Goal: Task Accomplishment & Management: Manage account settings

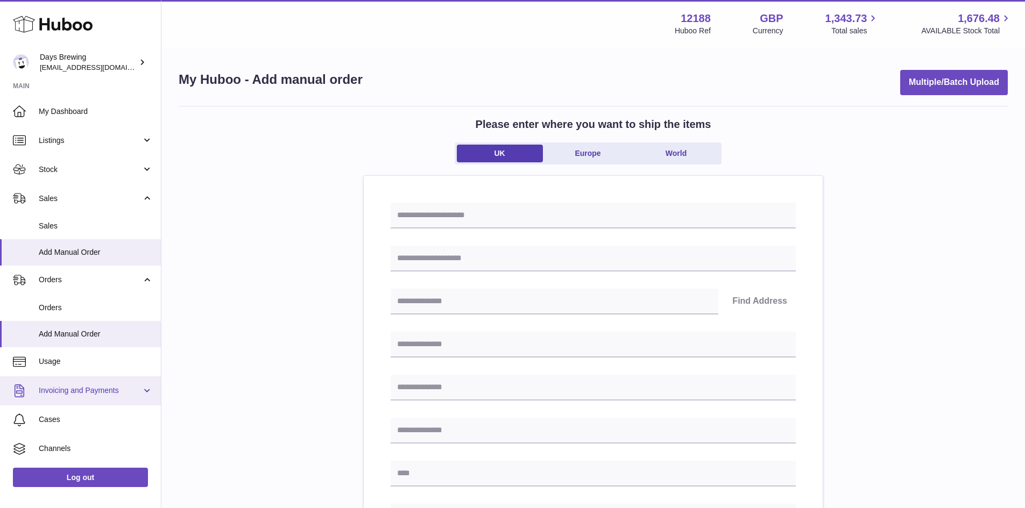
click at [79, 403] on link "Invoicing and Payments" at bounding box center [80, 390] width 161 height 29
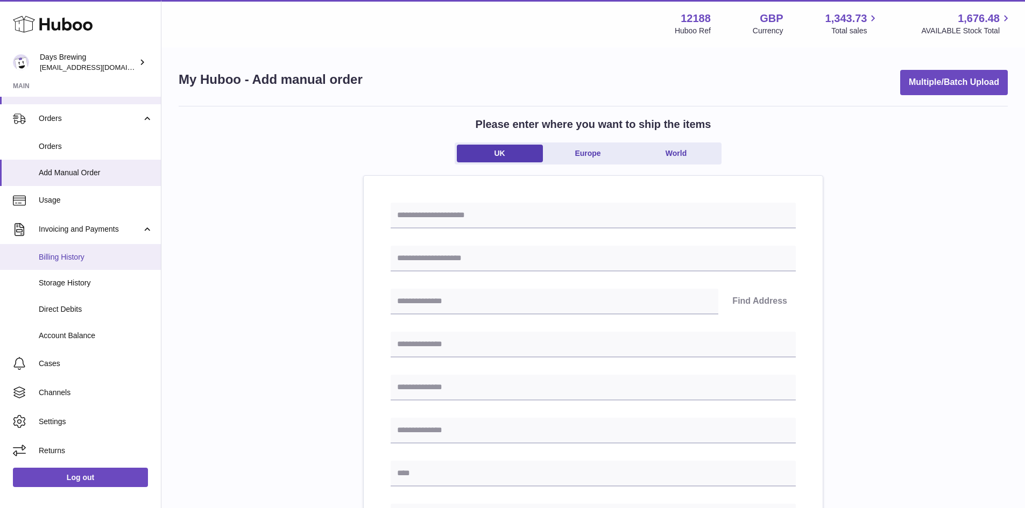
click at [68, 265] on link "Billing History" at bounding box center [80, 257] width 161 height 26
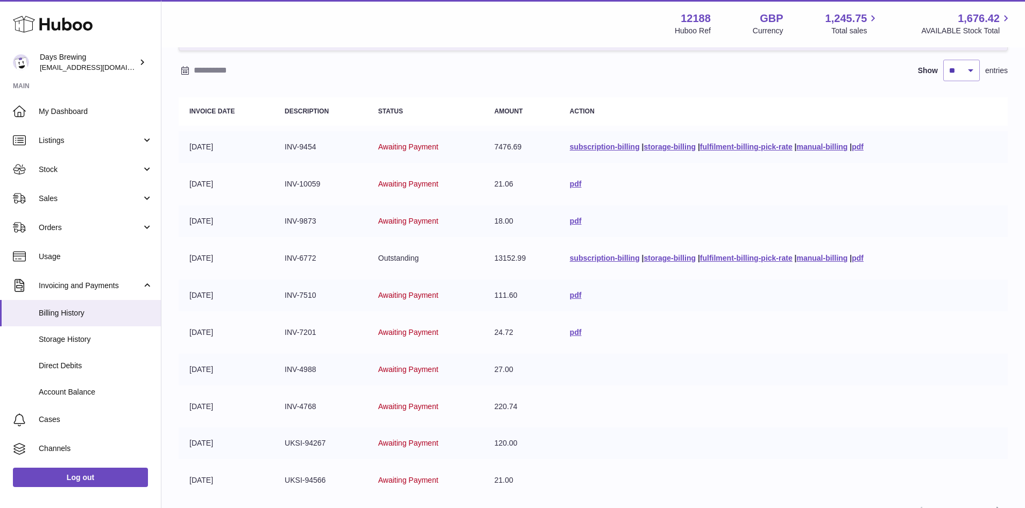
scroll to position [89, 0]
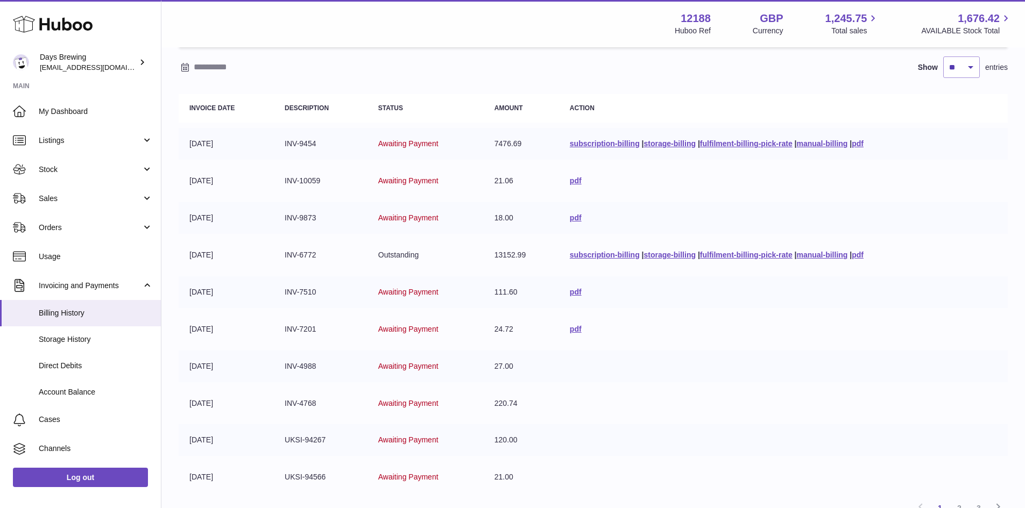
drag, startPoint x: 533, startPoint y: 257, endPoint x: 188, endPoint y: 257, distance: 344.7
click at [188, 257] on tr "02-06-2025 INV-6772 Outstanding 13152.99 subscription-billing | storage-billing…" at bounding box center [593, 255] width 829 height 32
click at [463, 158] on td "Awaiting Payment" at bounding box center [425, 144] width 116 height 32
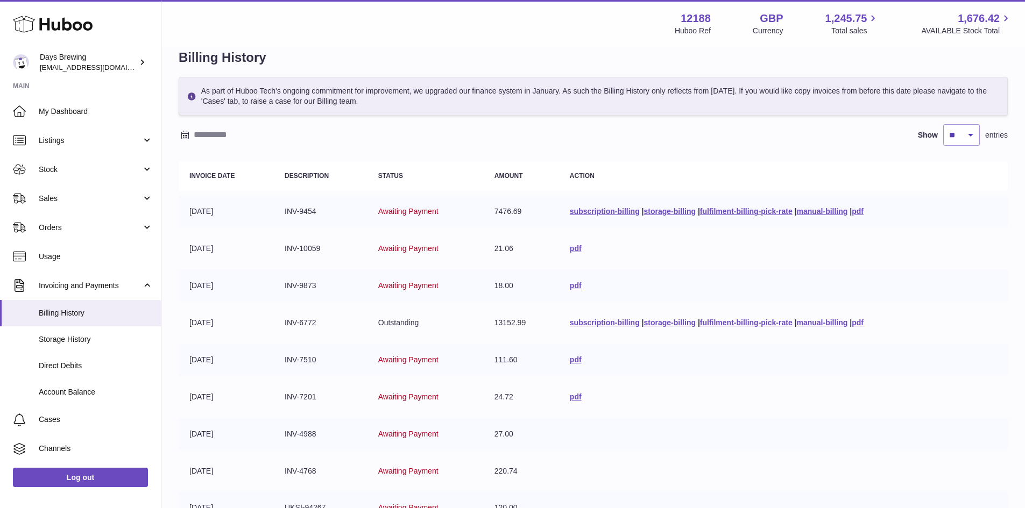
scroll to position [20, 0]
click at [858, 211] on link "pdf" at bounding box center [857, 212] width 12 height 9
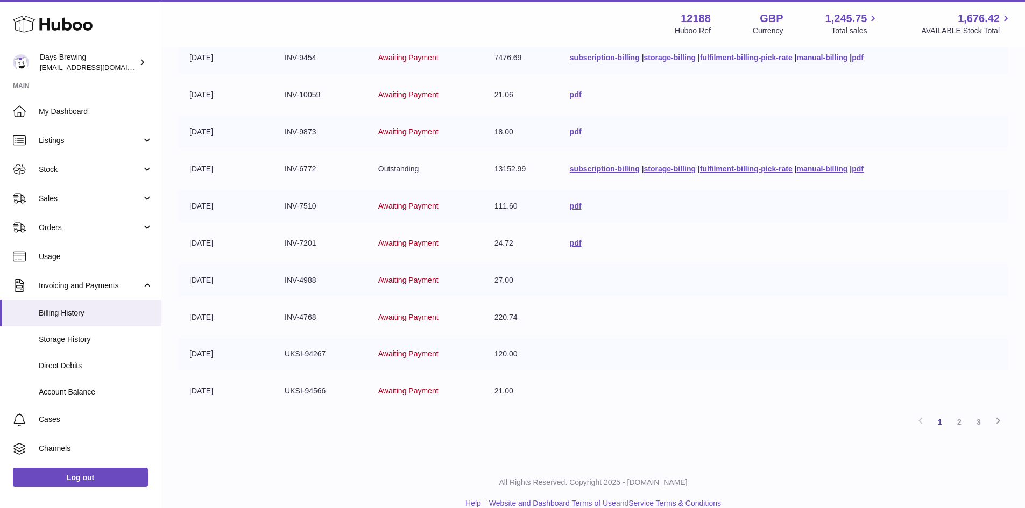
scroll to position [0, 0]
